Goal: Information Seeking & Learning: Learn about a topic

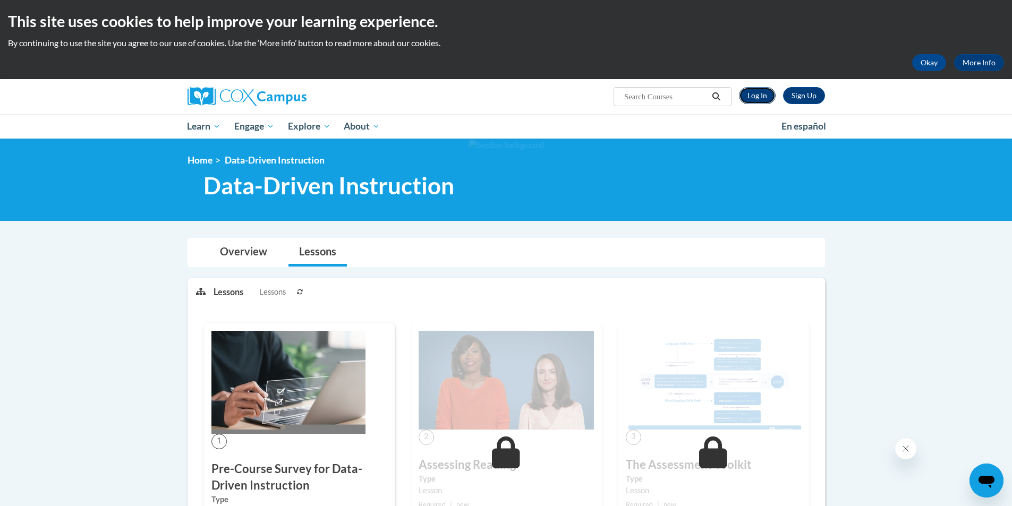
click at [756, 95] on link "Log In" at bounding box center [757, 95] width 37 height 17
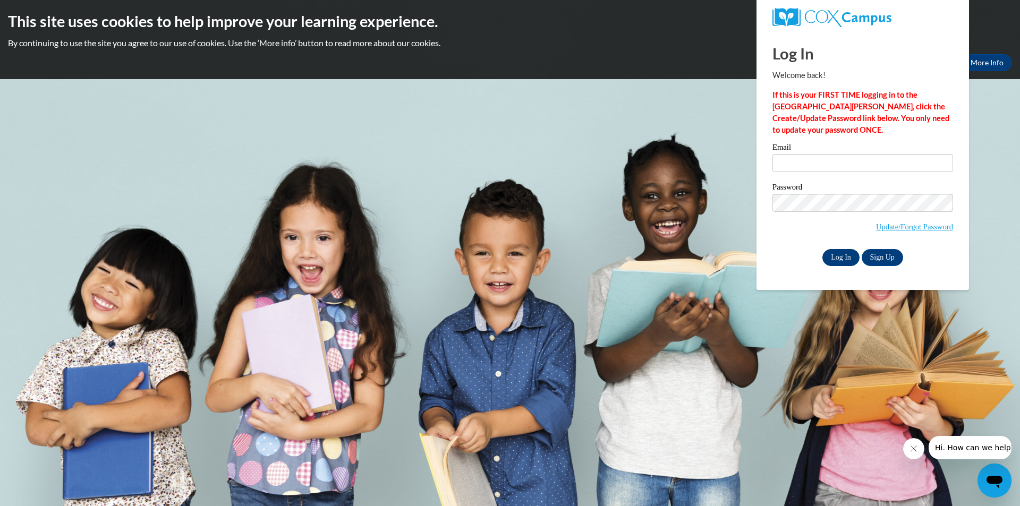
type input "brttnybrn1@gmail.com"
click at [839, 250] on input "Log In" at bounding box center [841, 257] width 37 height 17
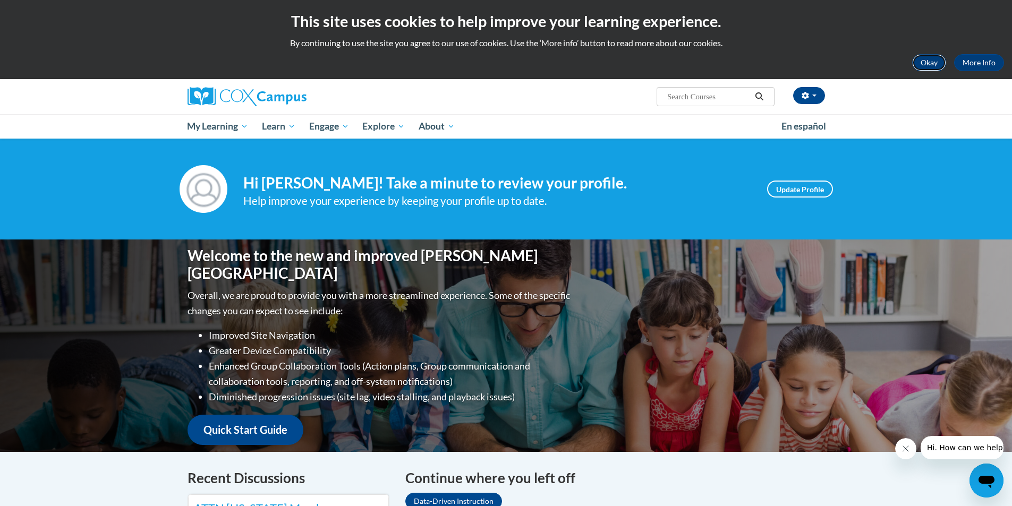
click at [933, 57] on button "Okay" at bounding box center [930, 62] width 34 height 17
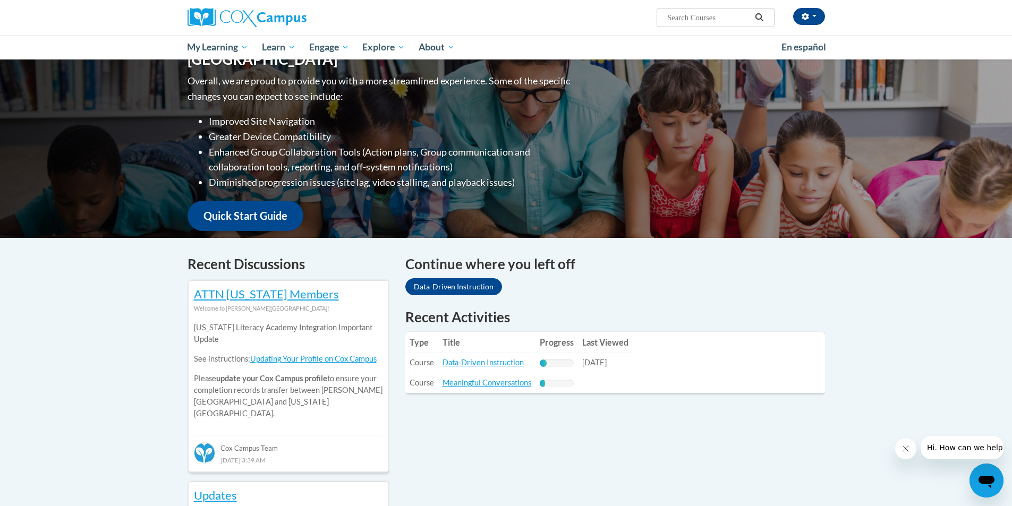
scroll to position [159, 0]
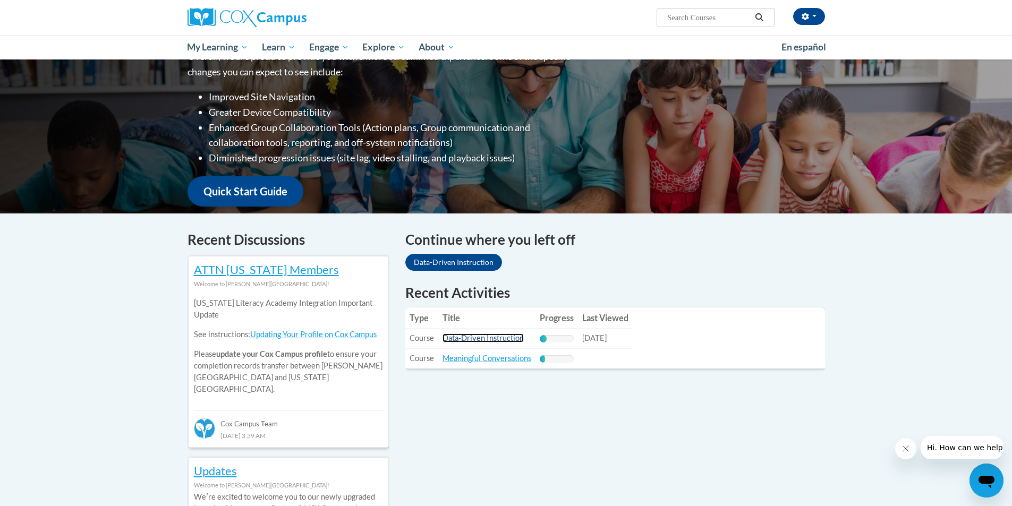
click at [456, 339] on link "Data-Driven Instruction" at bounding box center [483, 338] width 81 height 9
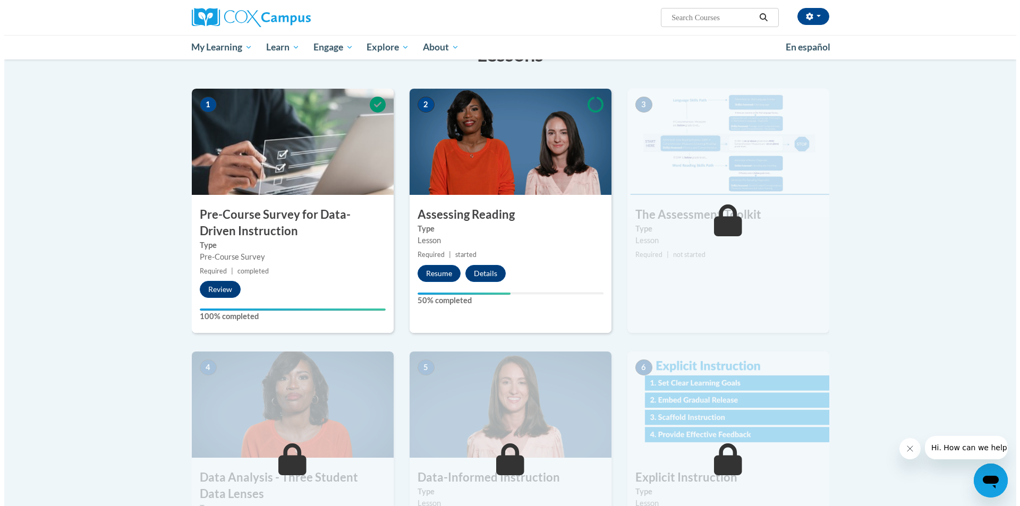
scroll to position [213, 0]
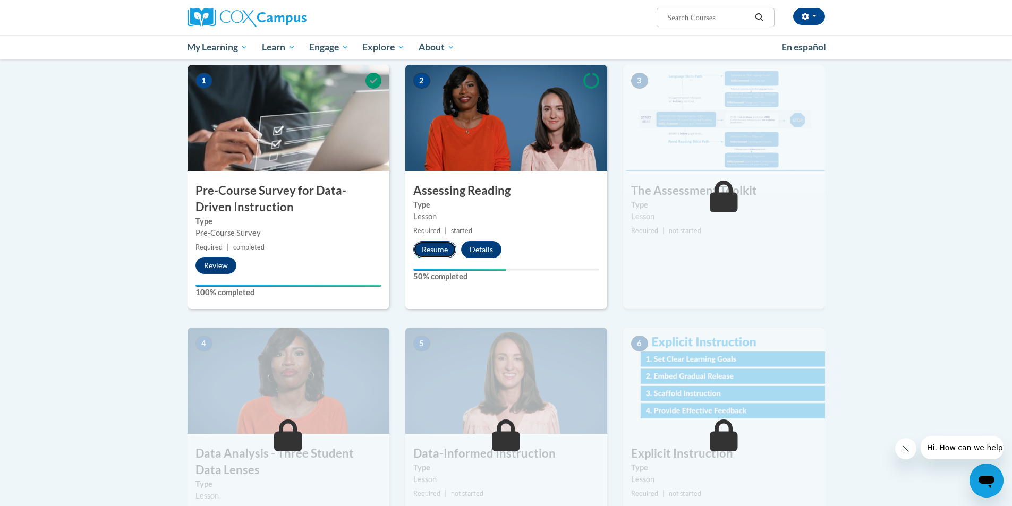
click at [433, 248] on button "Resume" at bounding box center [434, 249] width 43 height 17
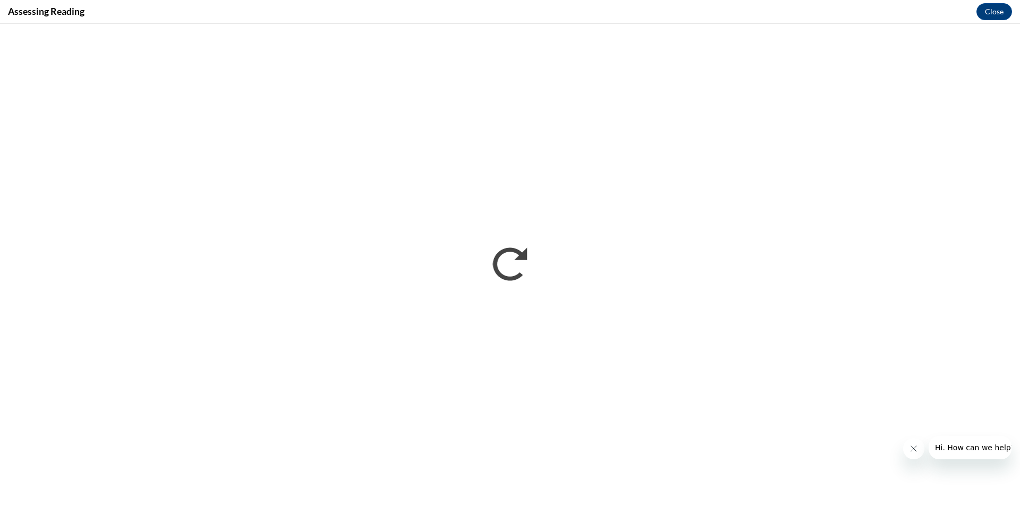
scroll to position [0, 0]
